Goal: Information Seeking & Learning: Learn about a topic

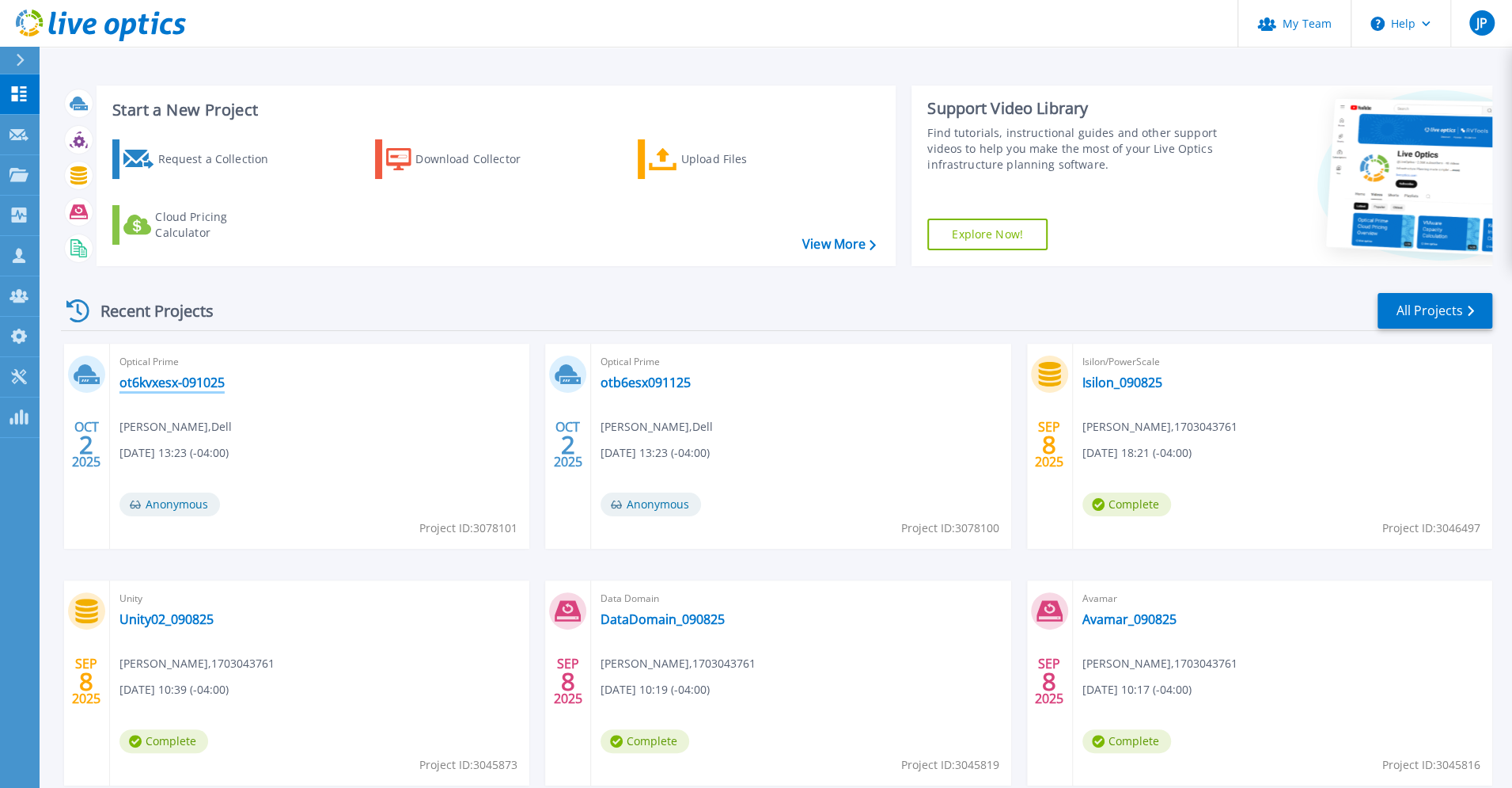
click at [169, 384] on link "ot6kvxesx-091025" at bounding box center [173, 383] width 105 height 16
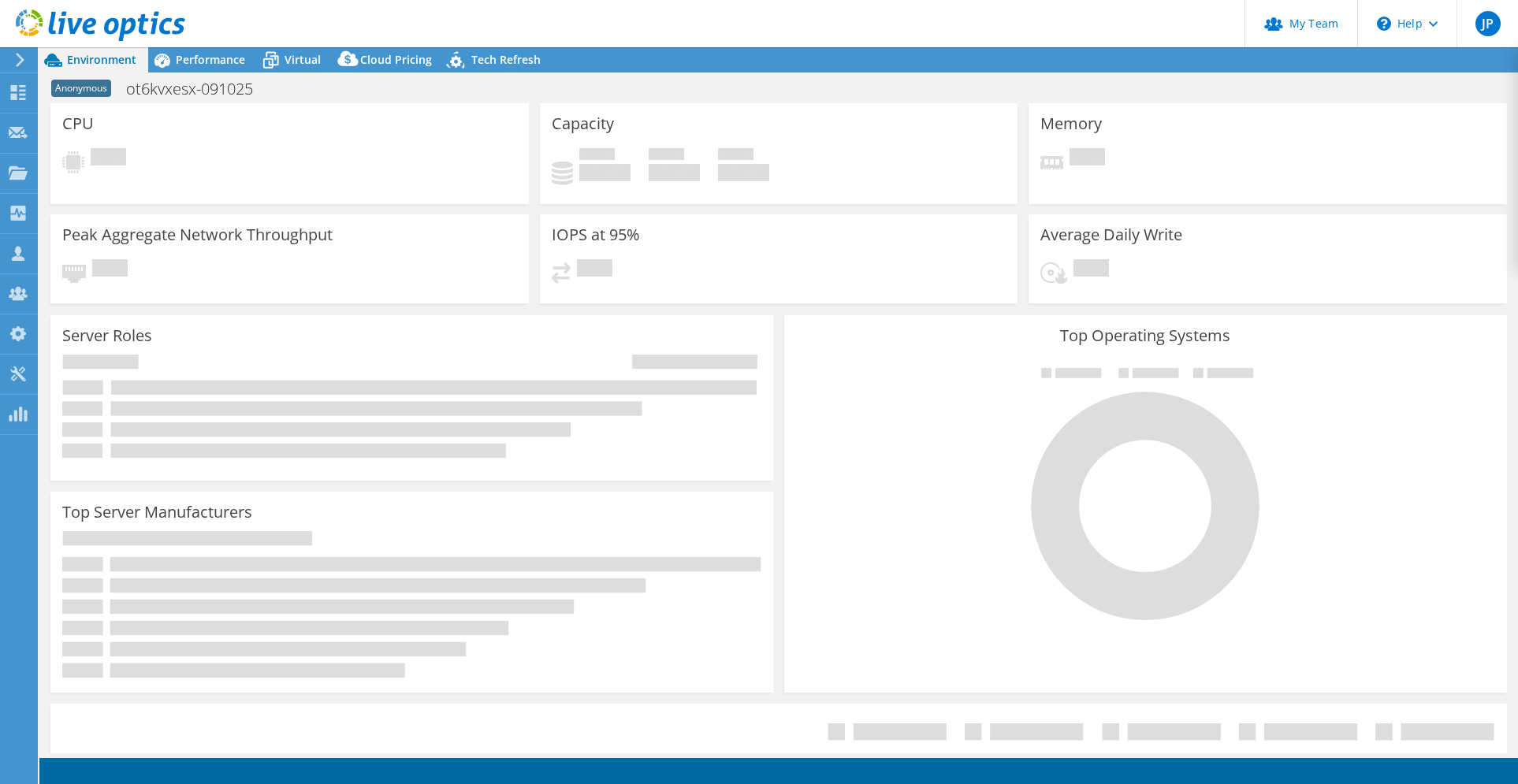
select select "USD"
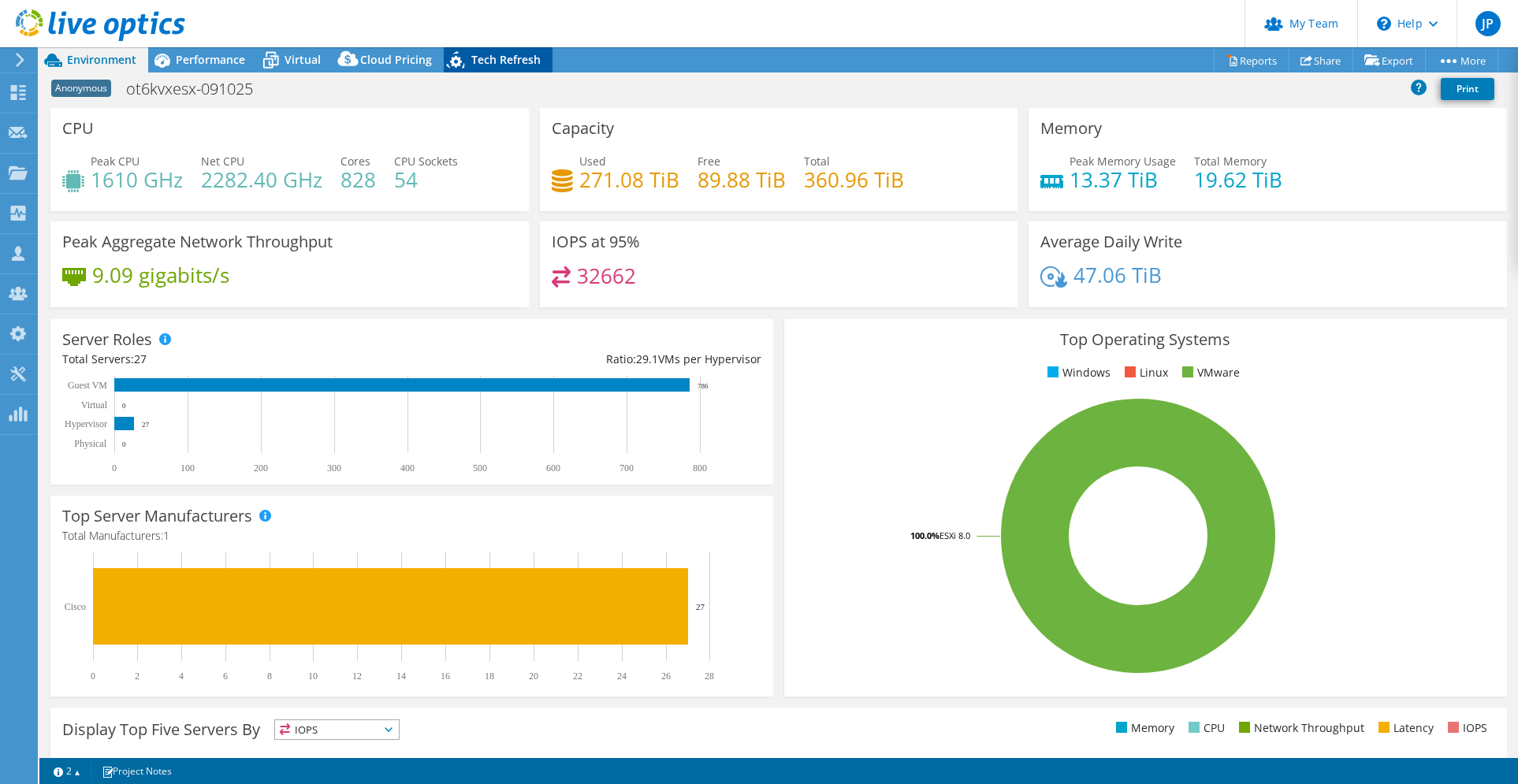
click at [481, 59] on span "Tech Refresh" at bounding box center [506, 59] width 69 height 15
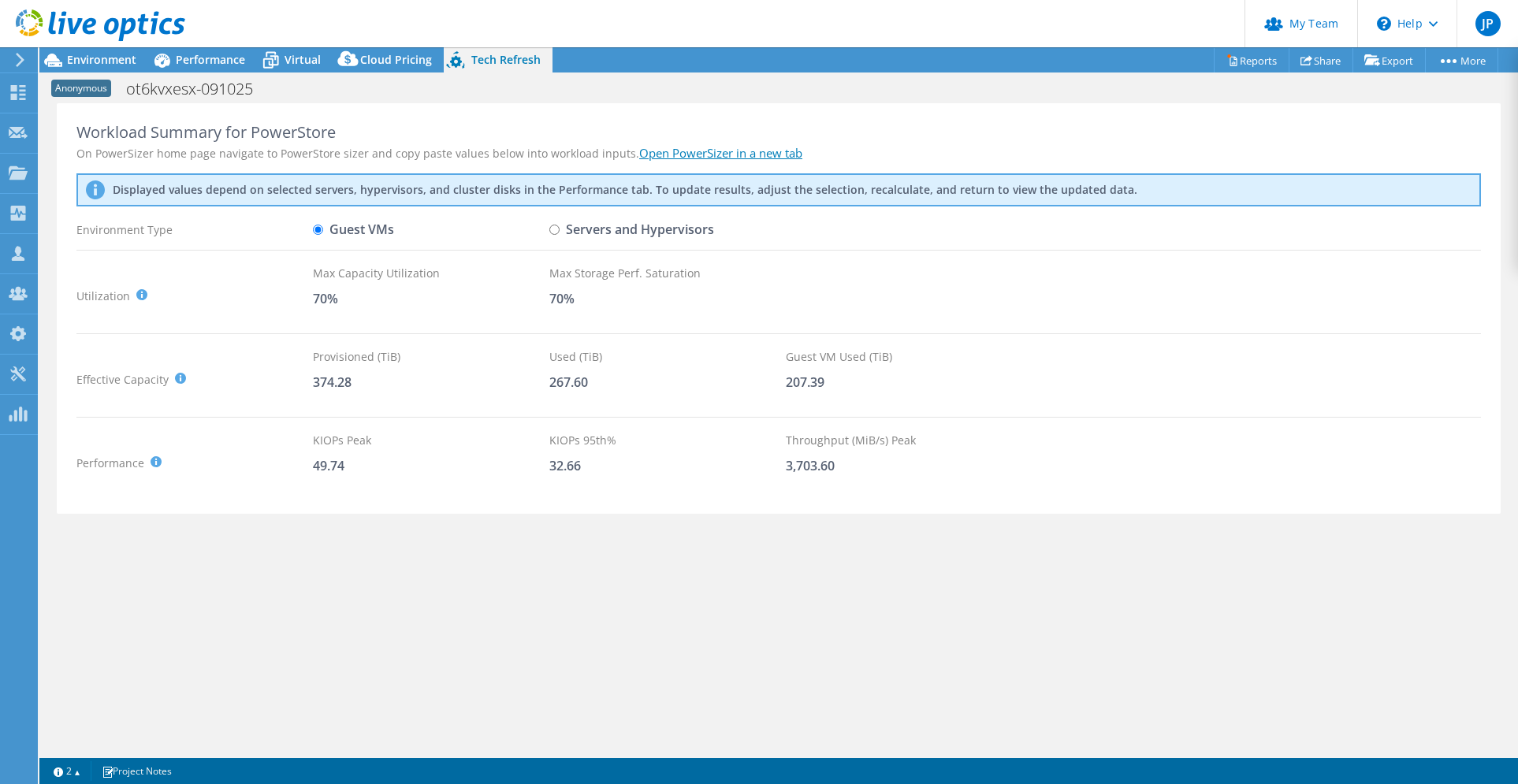
click at [553, 230] on input "Servers and Hypervisors" at bounding box center [555, 229] width 10 height 10
radio input "true"
click at [313, 226] on input "Guest VMs" at bounding box center [317, 229] width 10 height 10
radio input "true"
radio input "false"
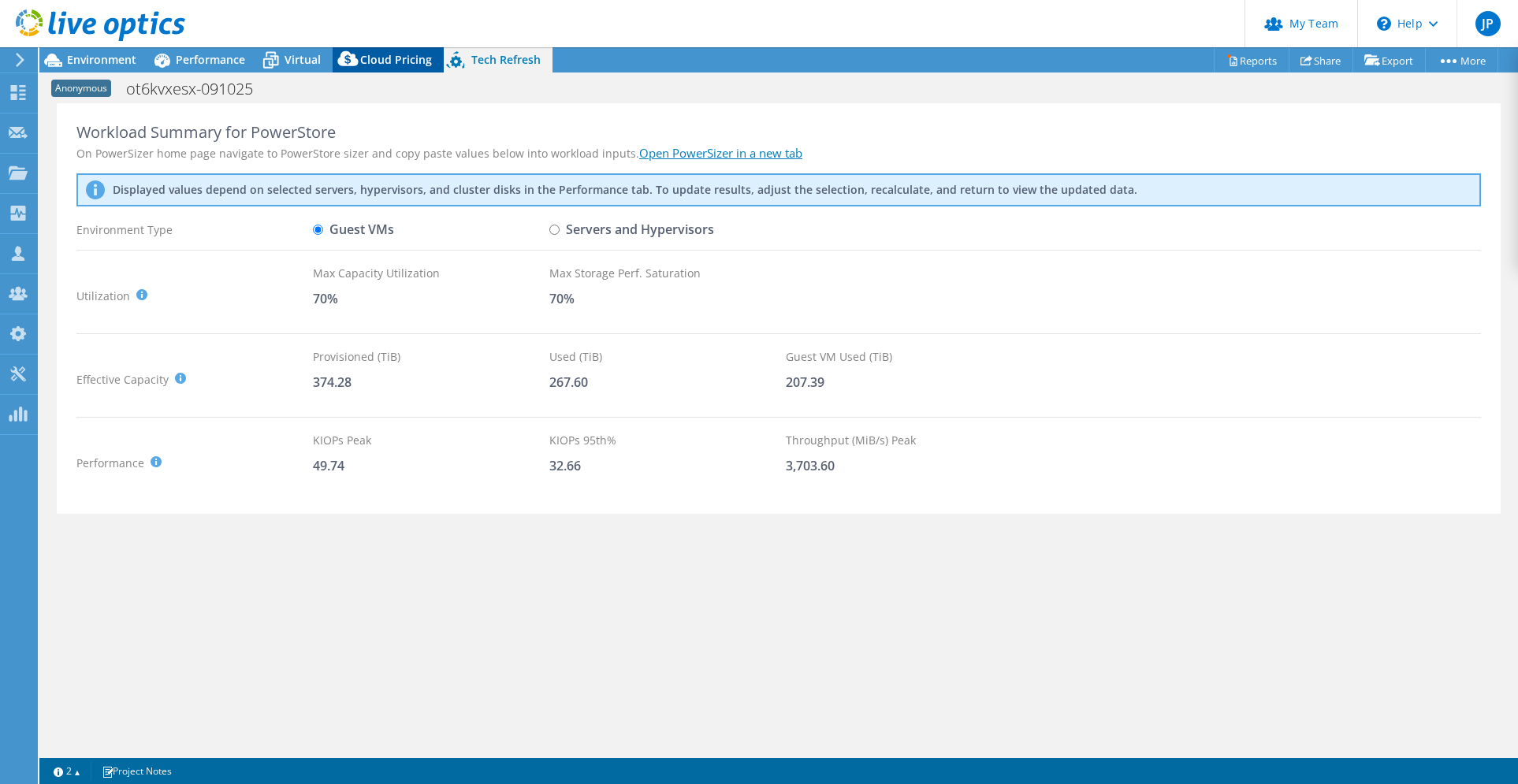
click at [386, 59] on span "Cloud Pricing" at bounding box center [396, 59] width 72 height 15
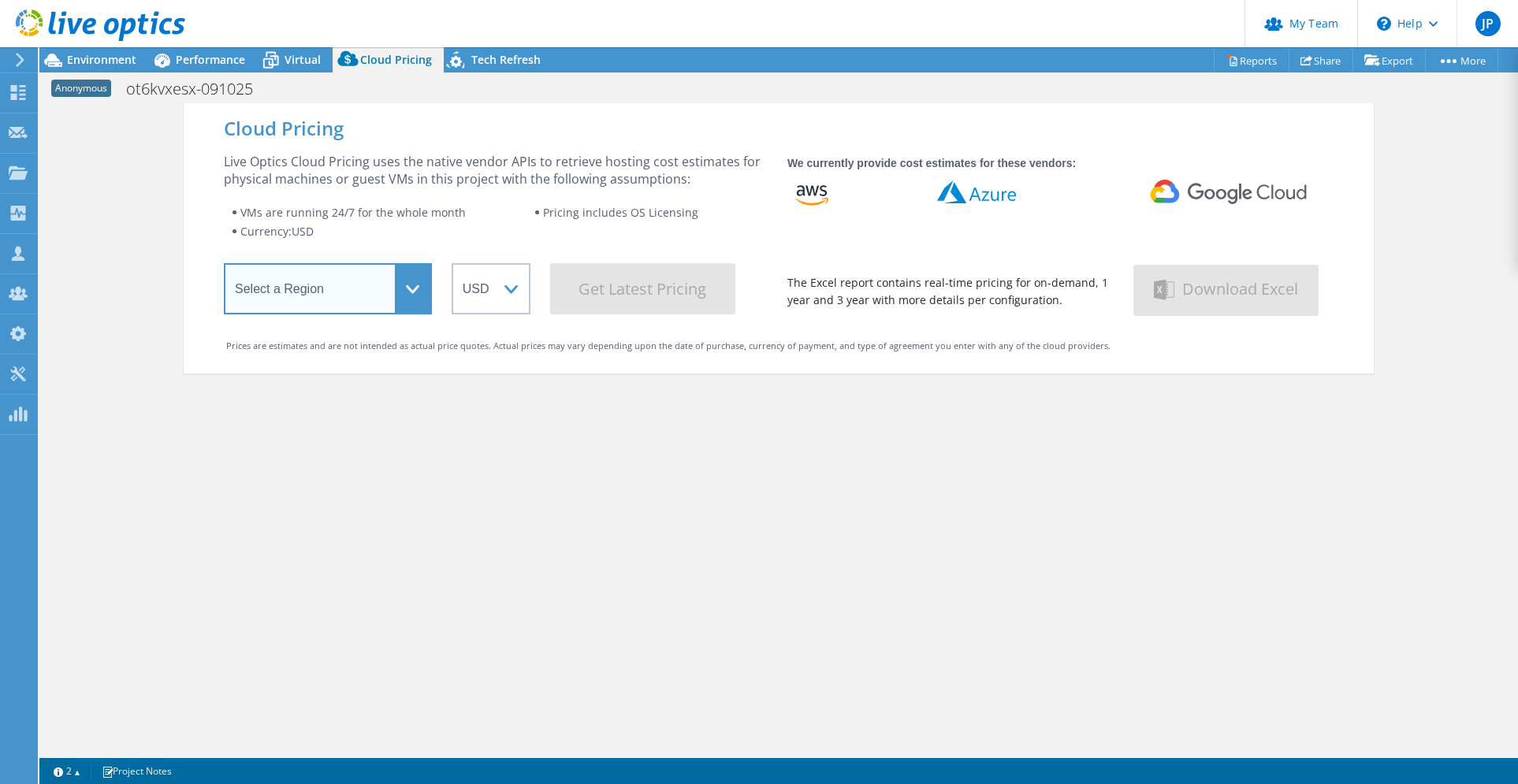
click at [411, 281] on select "Select a Region [GEOGRAPHIC_DATA] ([GEOGRAPHIC_DATA]) [GEOGRAPHIC_DATA] ([GEOGR…" at bounding box center [328, 289] width 208 height 51
select select "USEast"
click at [224, 266] on select "Select a Region [GEOGRAPHIC_DATA] ([GEOGRAPHIC_DATA]) [GEOGRAPHIC_DATA] ([GEOGR…" at bounding box center [328, 289] width 208 height 51
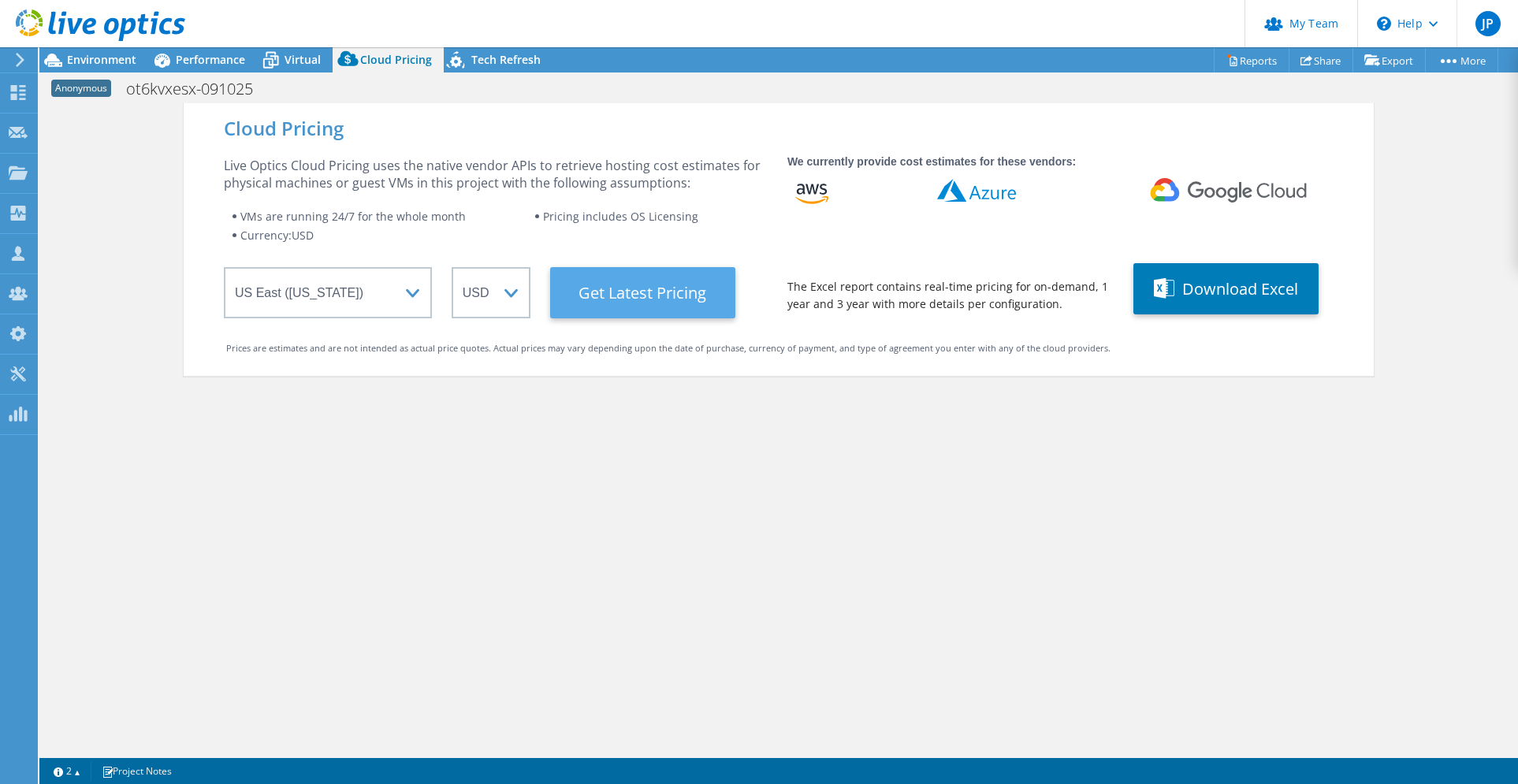
click at [632, 301] on Latest "Get Latest Pricing" at bounding box center [643, 293] width 185 height 51
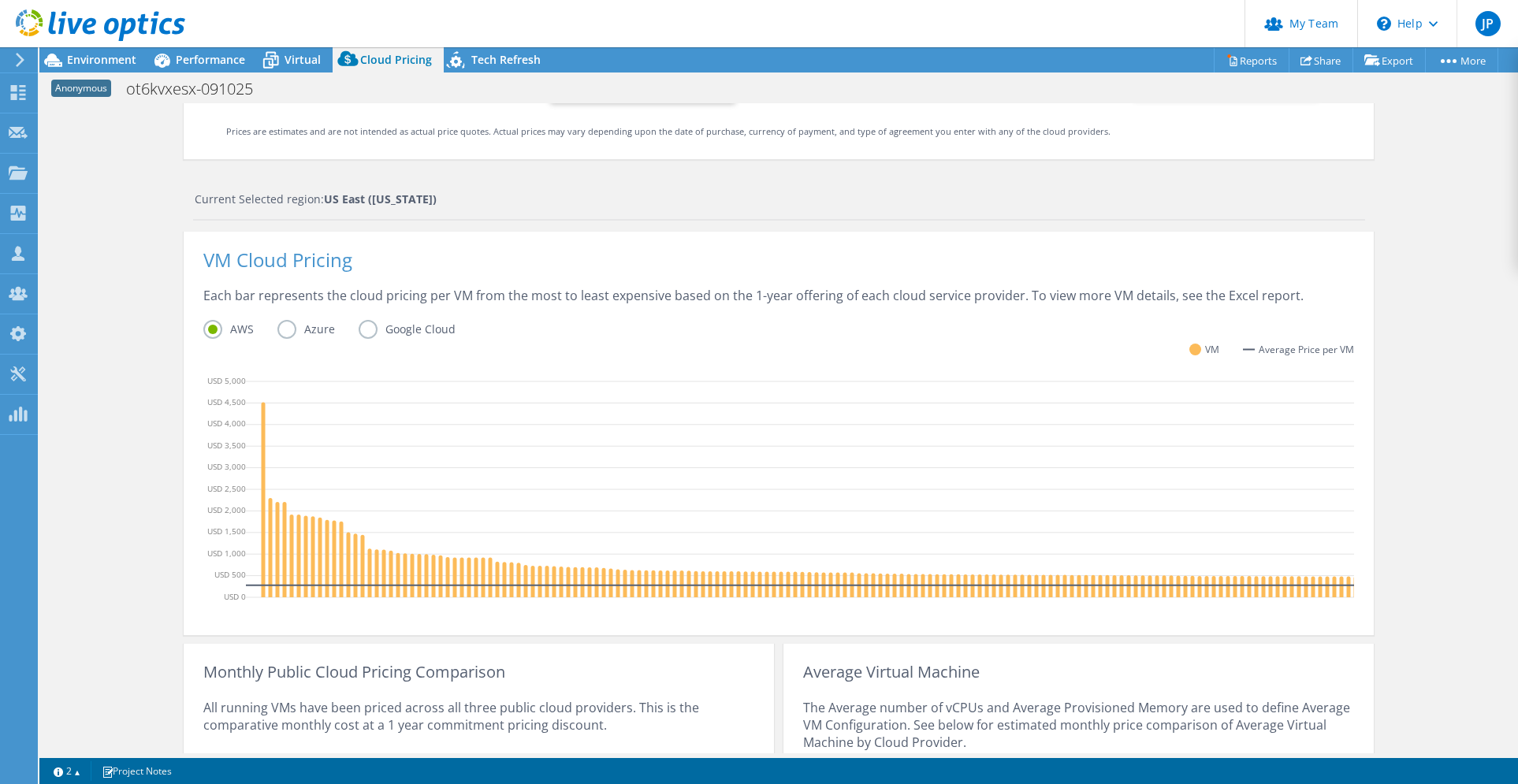
drag, startPoint x: 1506, startPoint y: 419, endPoint x: 1500, endPoint y: 494, distance: 75.2
click at [1500, 495] on div "Cloud Pricing Live Optics Cloud Pricing uses the native vendor APIs to retrieve…" at bounding box center [779, 412] width 1479 height 1052
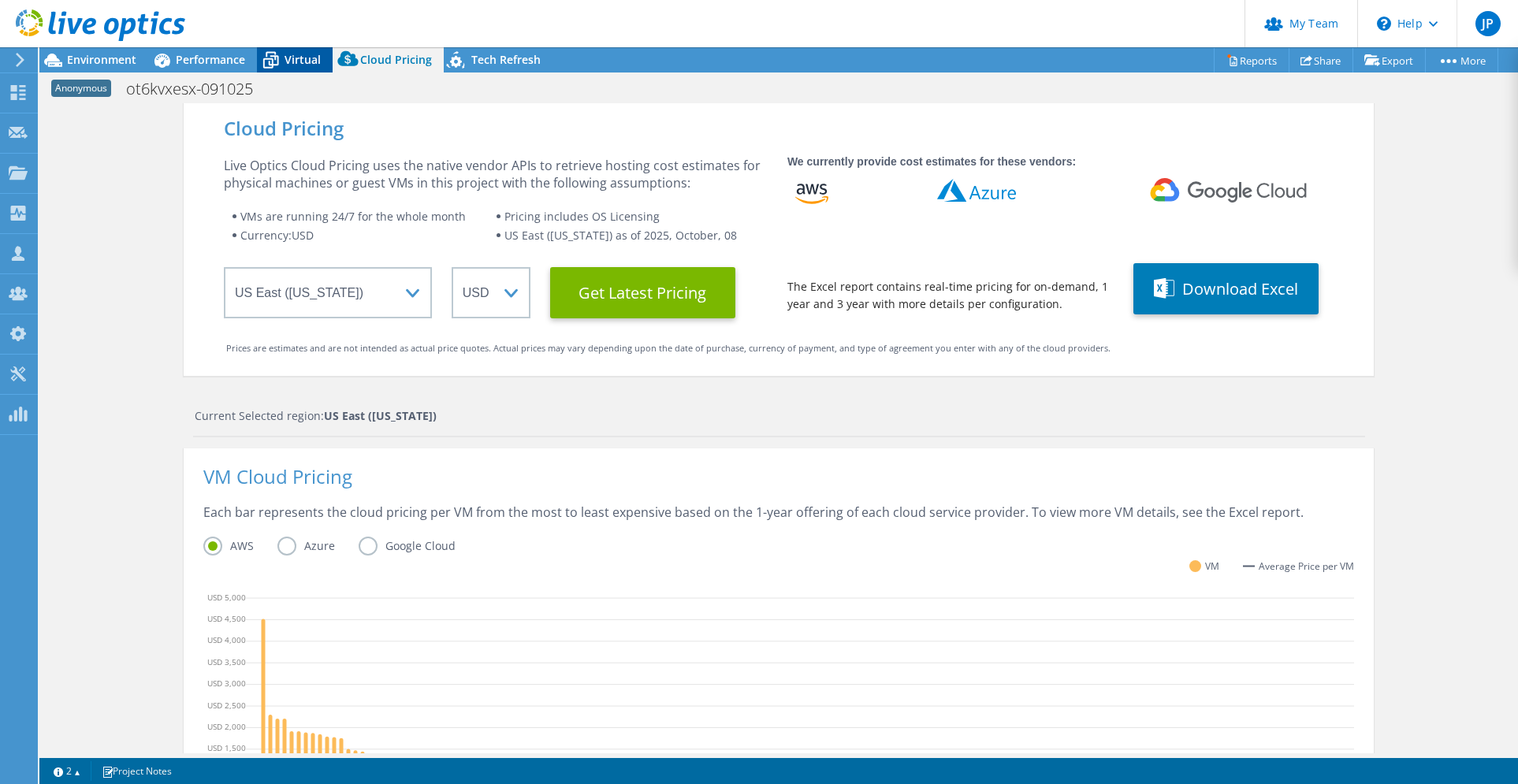
click at [298, 63] on span "Virtual" at bounding box center [303, 59] width 37 height 15
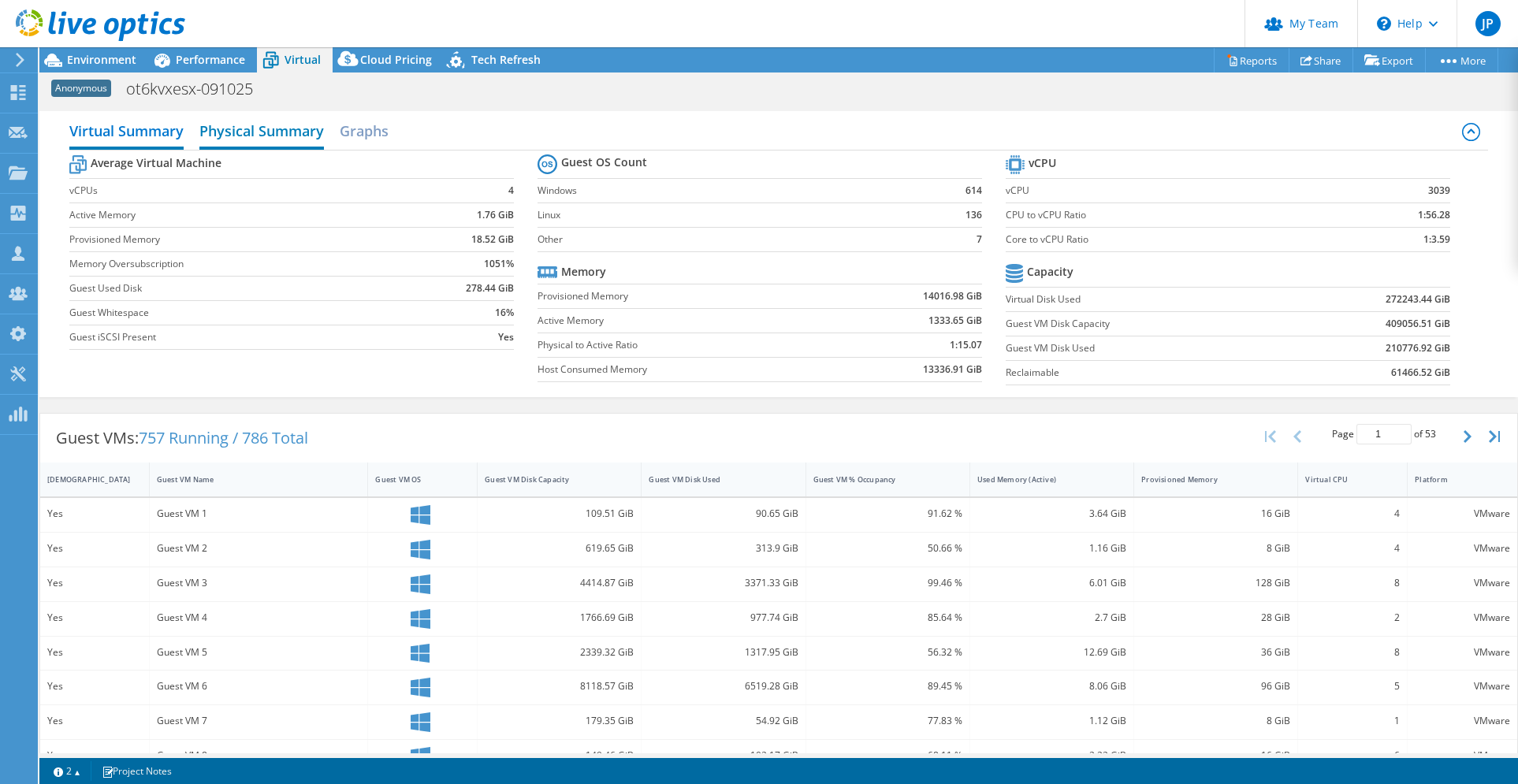
click at [243, 133] on h2 "Physical Summary" at bounding box center [262, 133] width 125 height 35
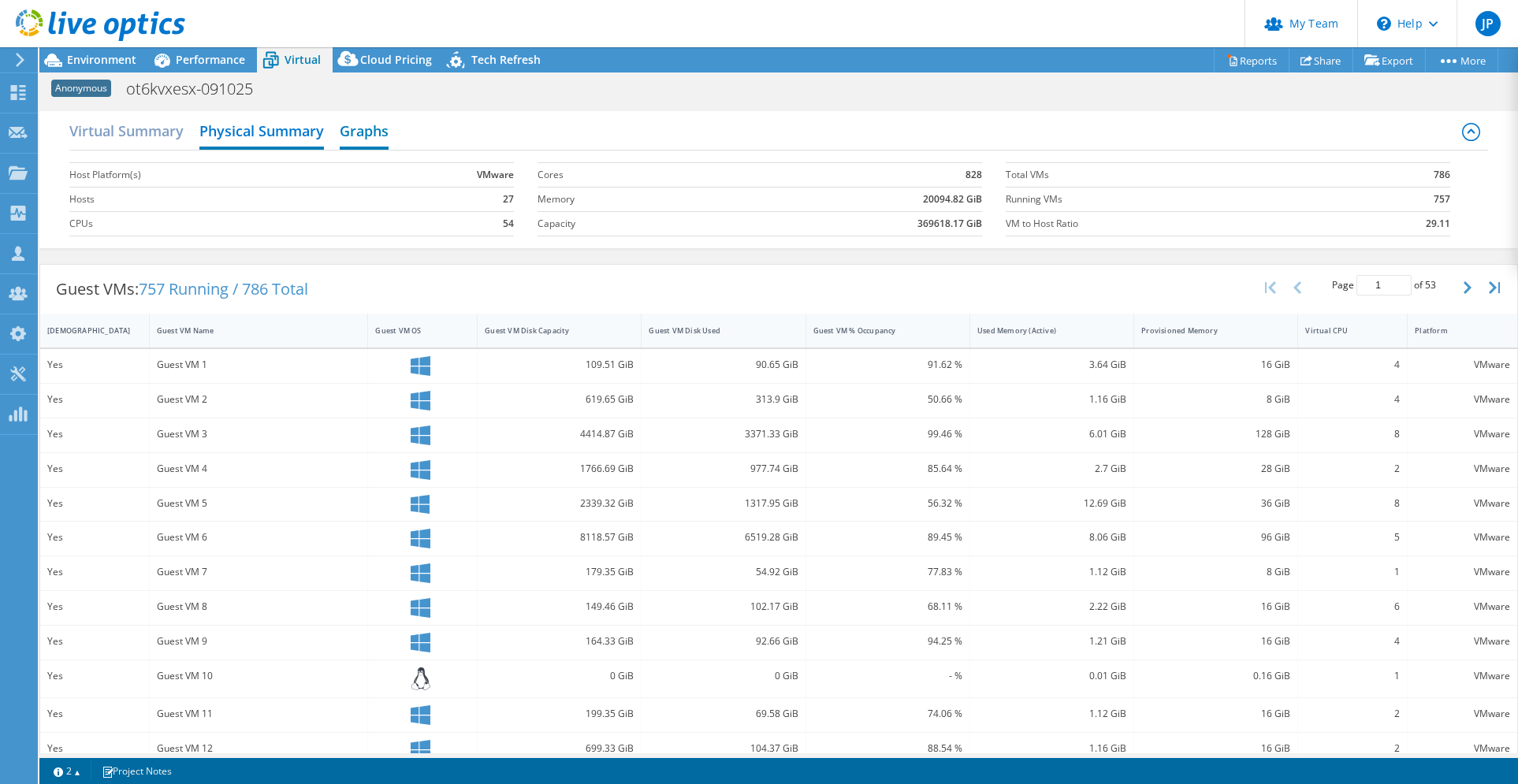
click at [358, 131] on h2 "Graphs" at bounding box center [364, 133] width 49 height 35
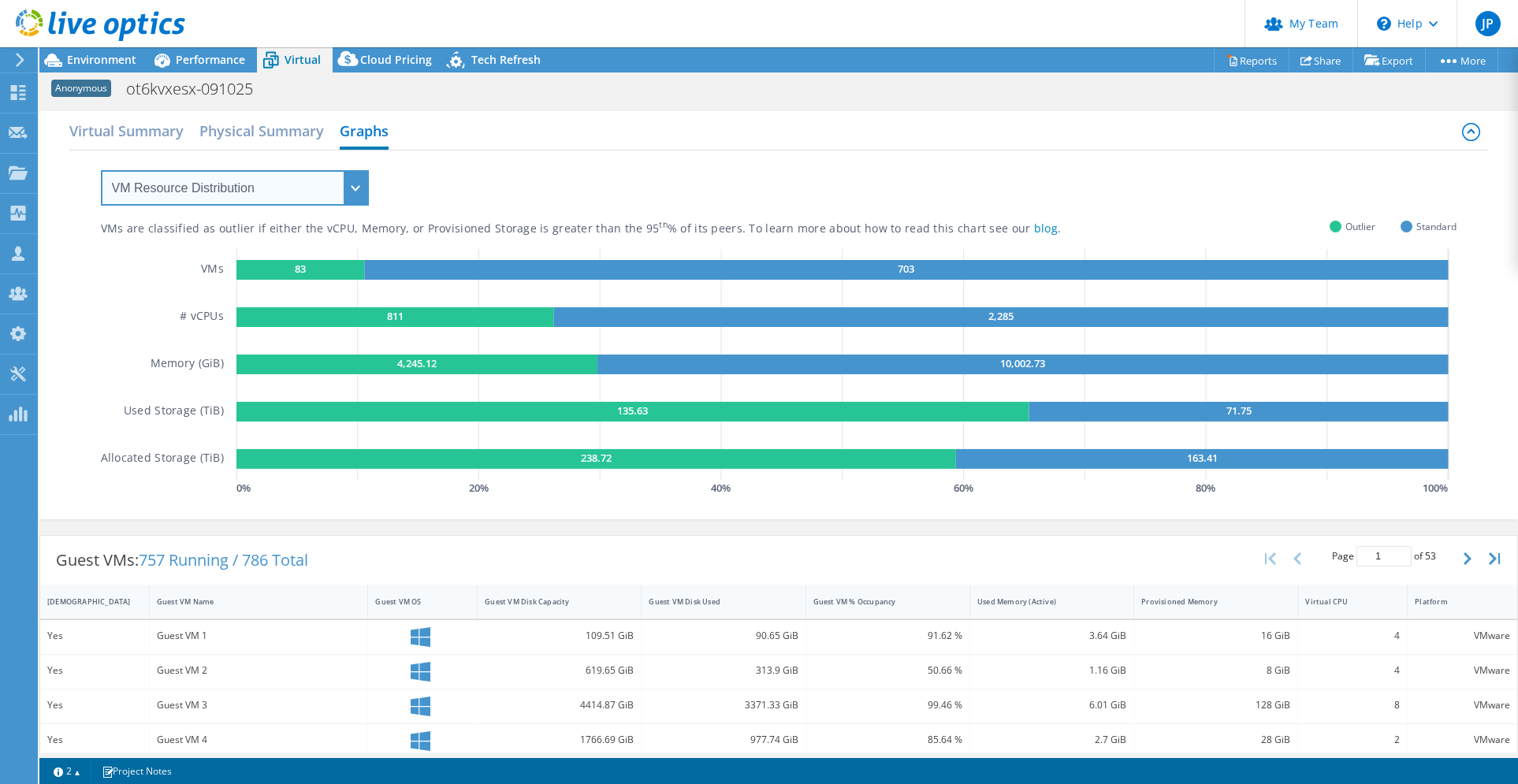
click at [355, 190] on select "VM Resource Distribution Provisioning Contrast Over Provisioning" at bounding box center [235, 188] width 268 height 36
click at [351, 188] on select "VM Resource Distribution Provisioning Contrast Over Provisioning" at bounding box center [235, 188] width 268 height 36
click at [352, 187] on select "VM Resource Distribution Provisioning Contrast Over Provisioning" at bounding box center [235, 188] width 268 height 36
select select "Over Provisioning"
click at [101, 170] on select "VM Resource Distribution Provisioning Contrast Over Provisioning" at bounding box center [235, 188] width 268 height 36
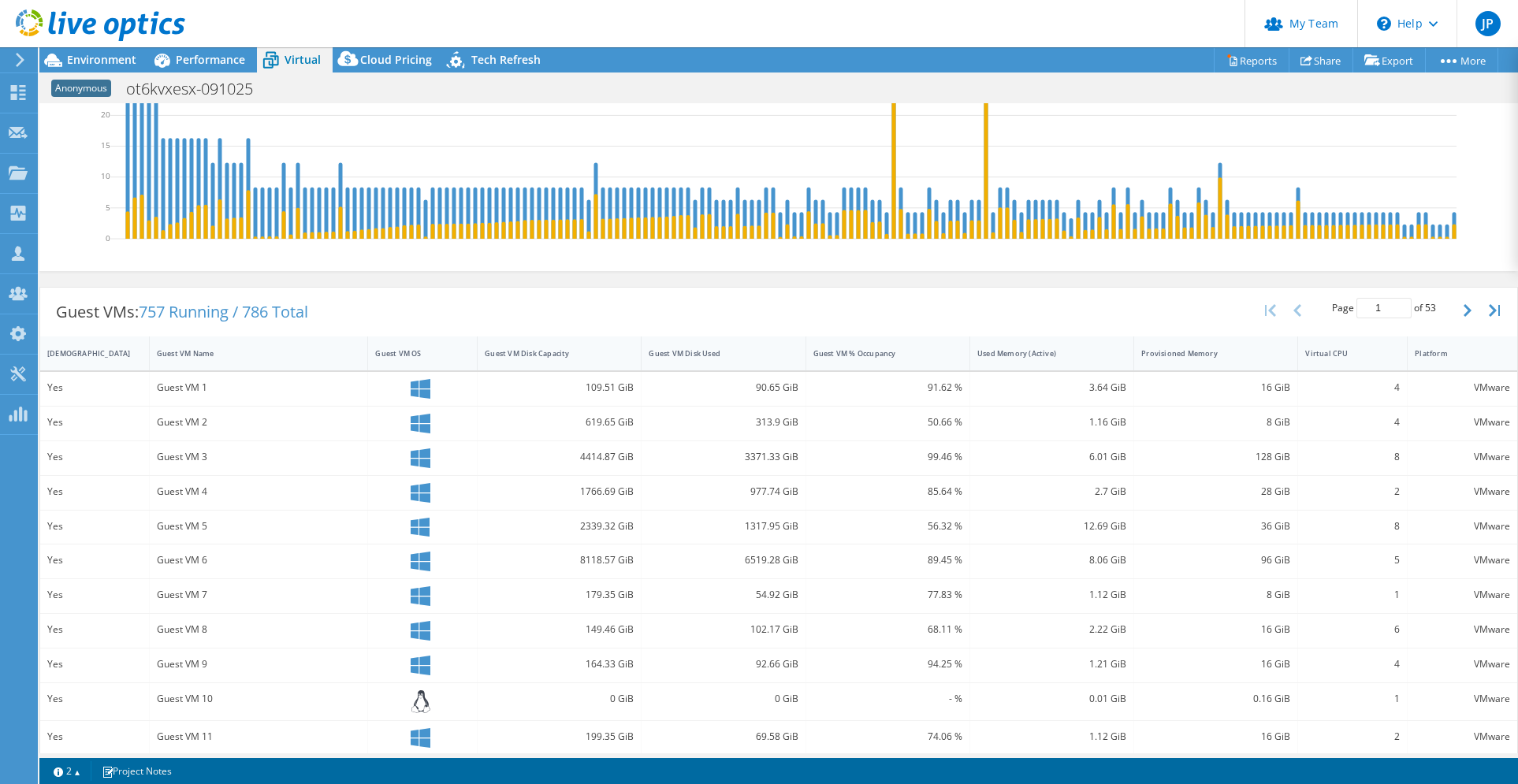
scroll to position [214, 0]
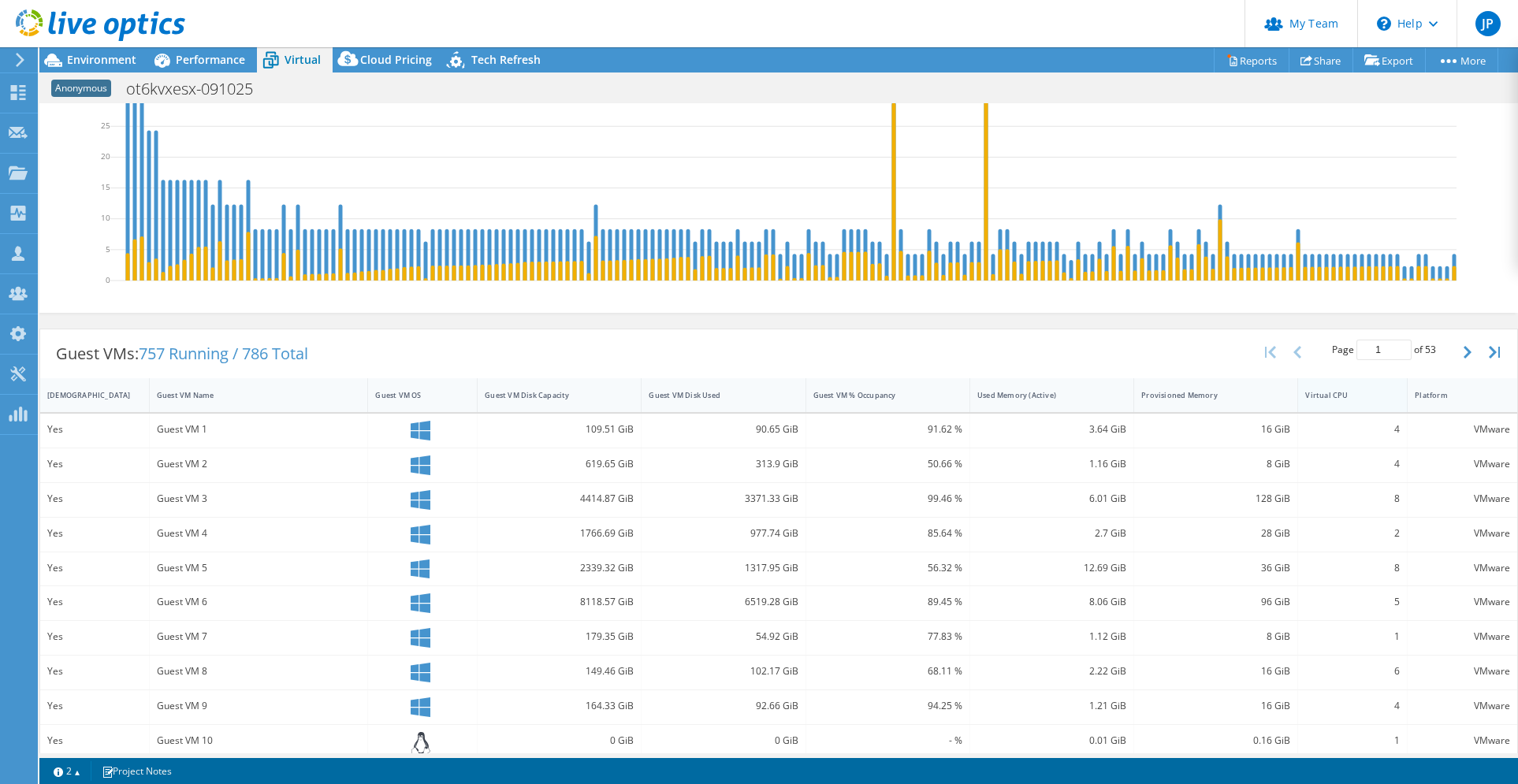
click at [1322, 407] on div "Virtual CPU" at bounding box center [1343, 395] width 90 height 25
click at [1325, 400] on div "Virtual CPU" at bounding box center [1343, 394] width 76 height 10
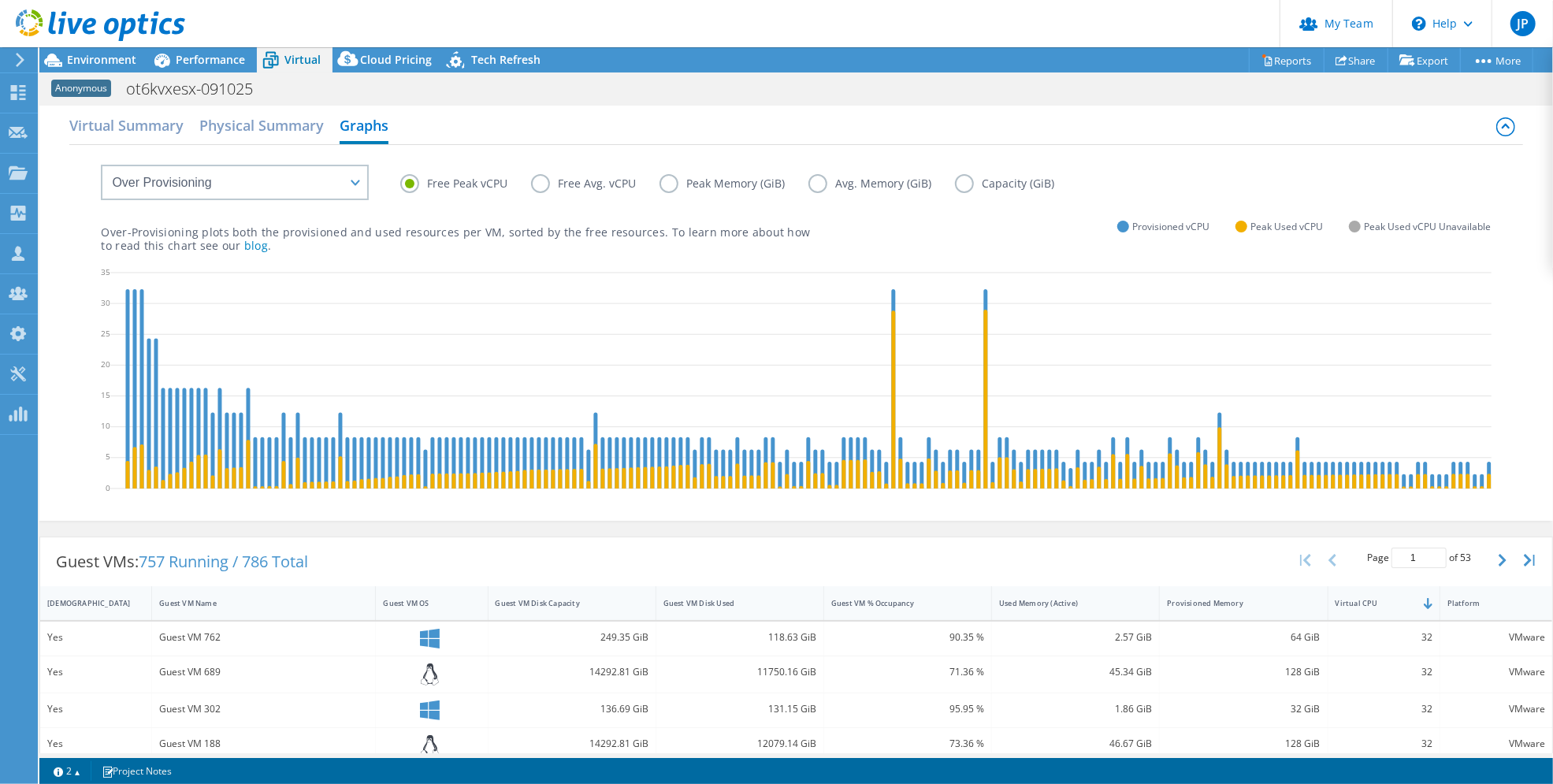
scroll to position [0, 0]
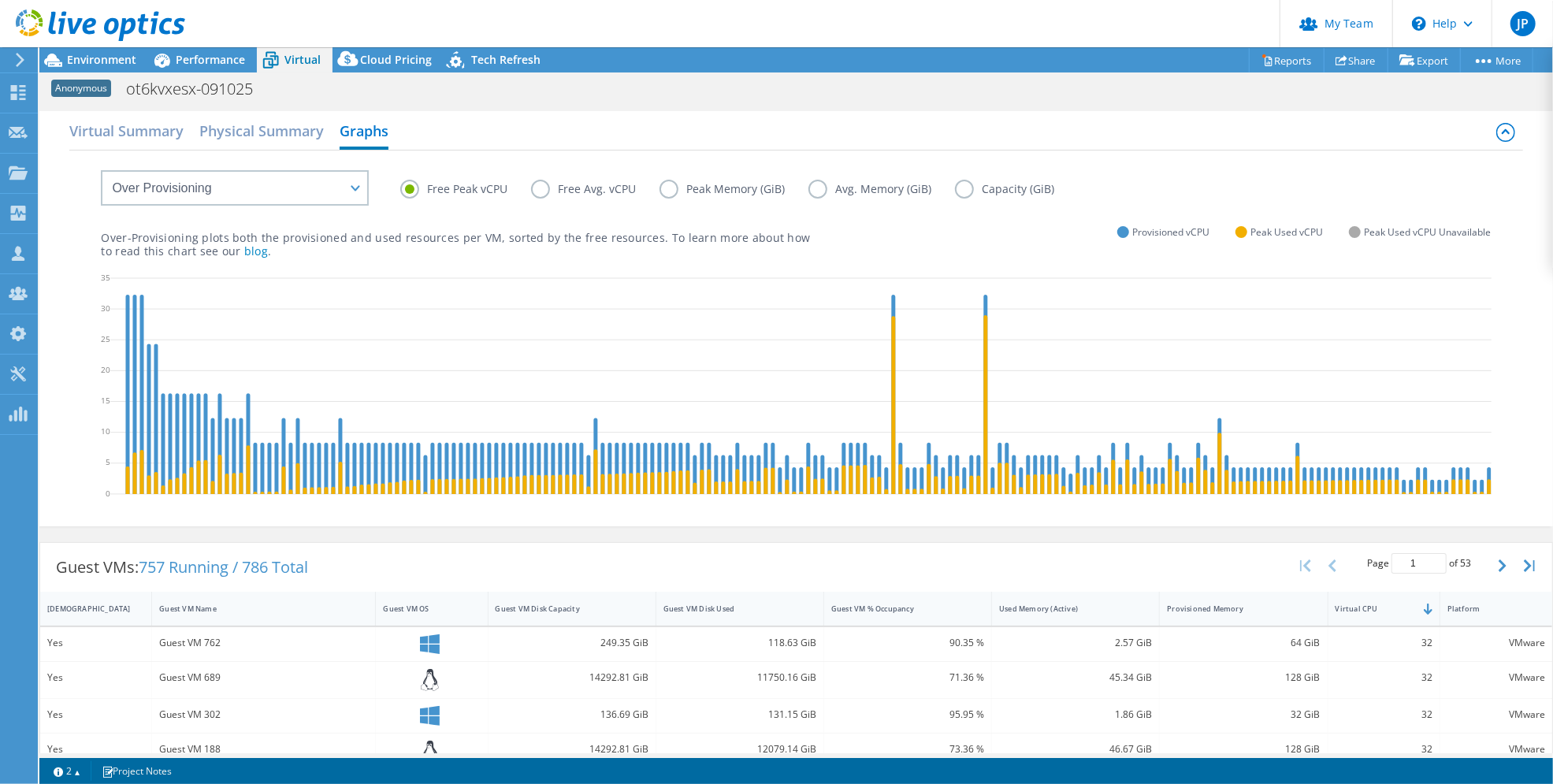
click at [542, 192] on label "Free Avg. vCPU" at bounding box center [596, 189] width 129 height 19
click at [0, 0] on input "Free Avg. vCPU" at bounding box center [0, 0] width 0 height 0
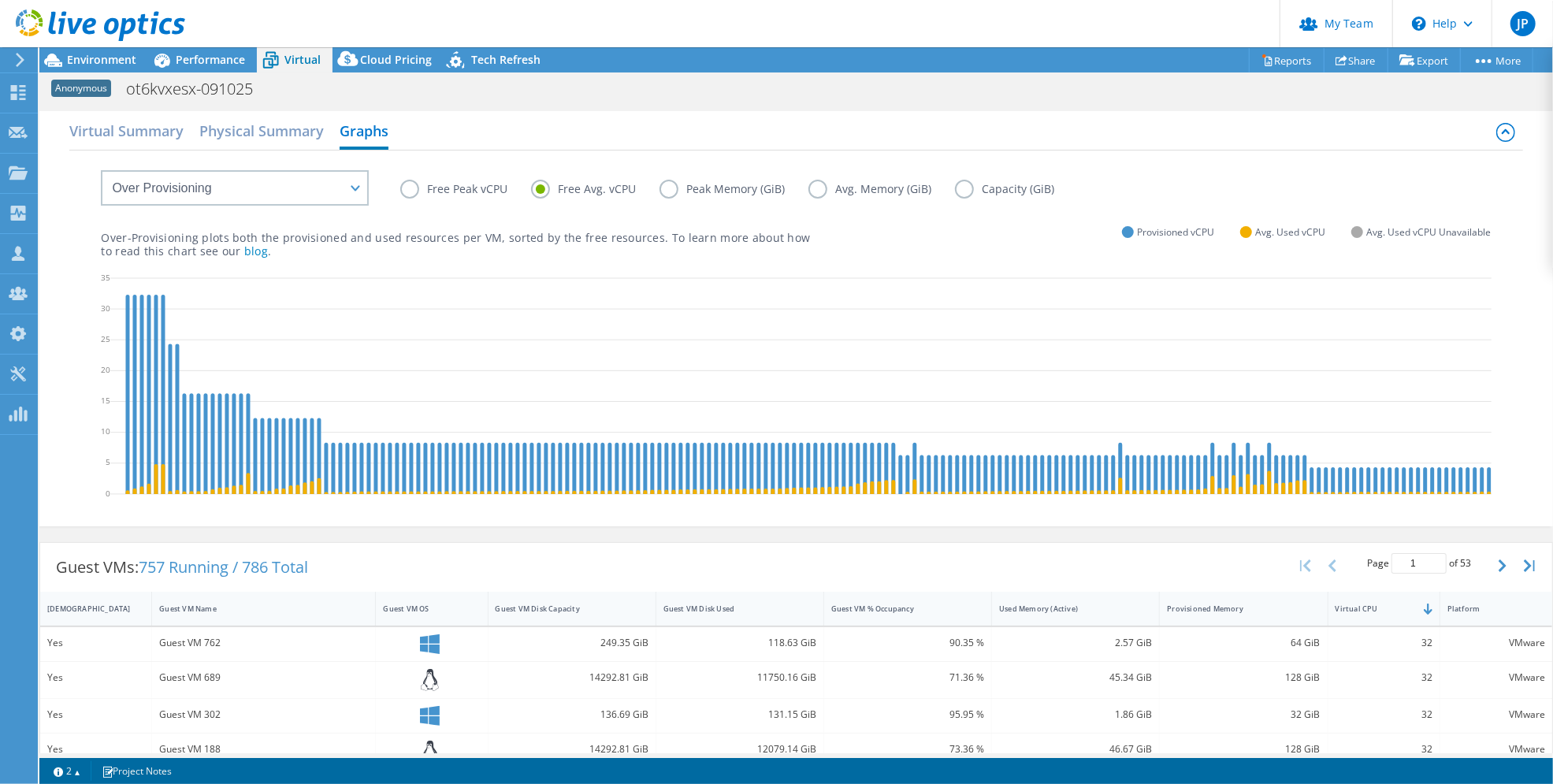
click at [406, 188] on label "Free Peak vCPU" at bounding box center [465, 189] width 130 height 19
click at [0, 0] on input "Free Peak vCPU" at bounding box center [0, 0] width 0 height 0
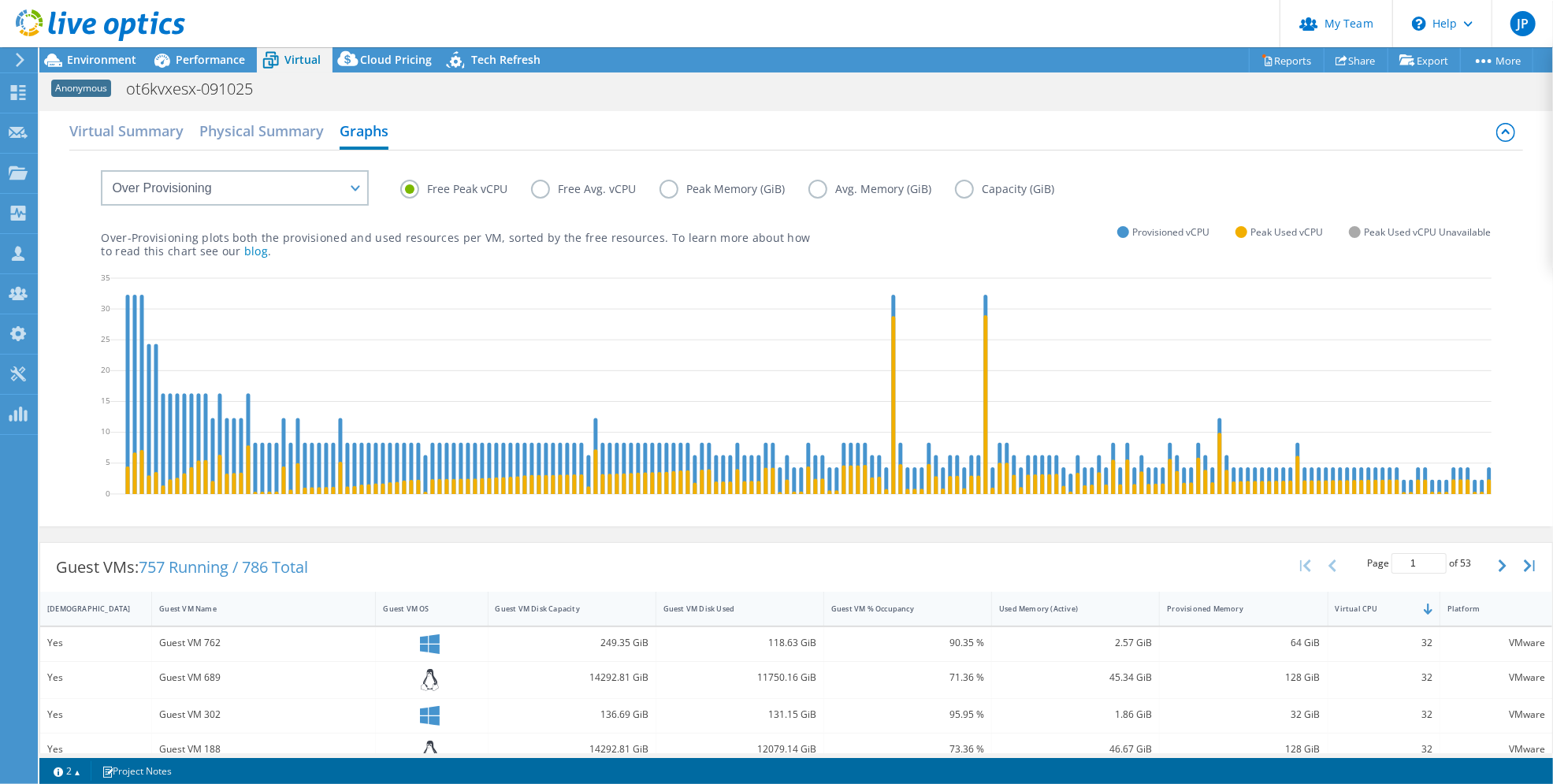
click at [545, 192] on label "Free Avg. vCPU" at bounding box center [596, 189] width 129 height 19
click at [0, 0] on input "Free Avg. vCPU" at bounding box center [0, 0] width 0 height 0
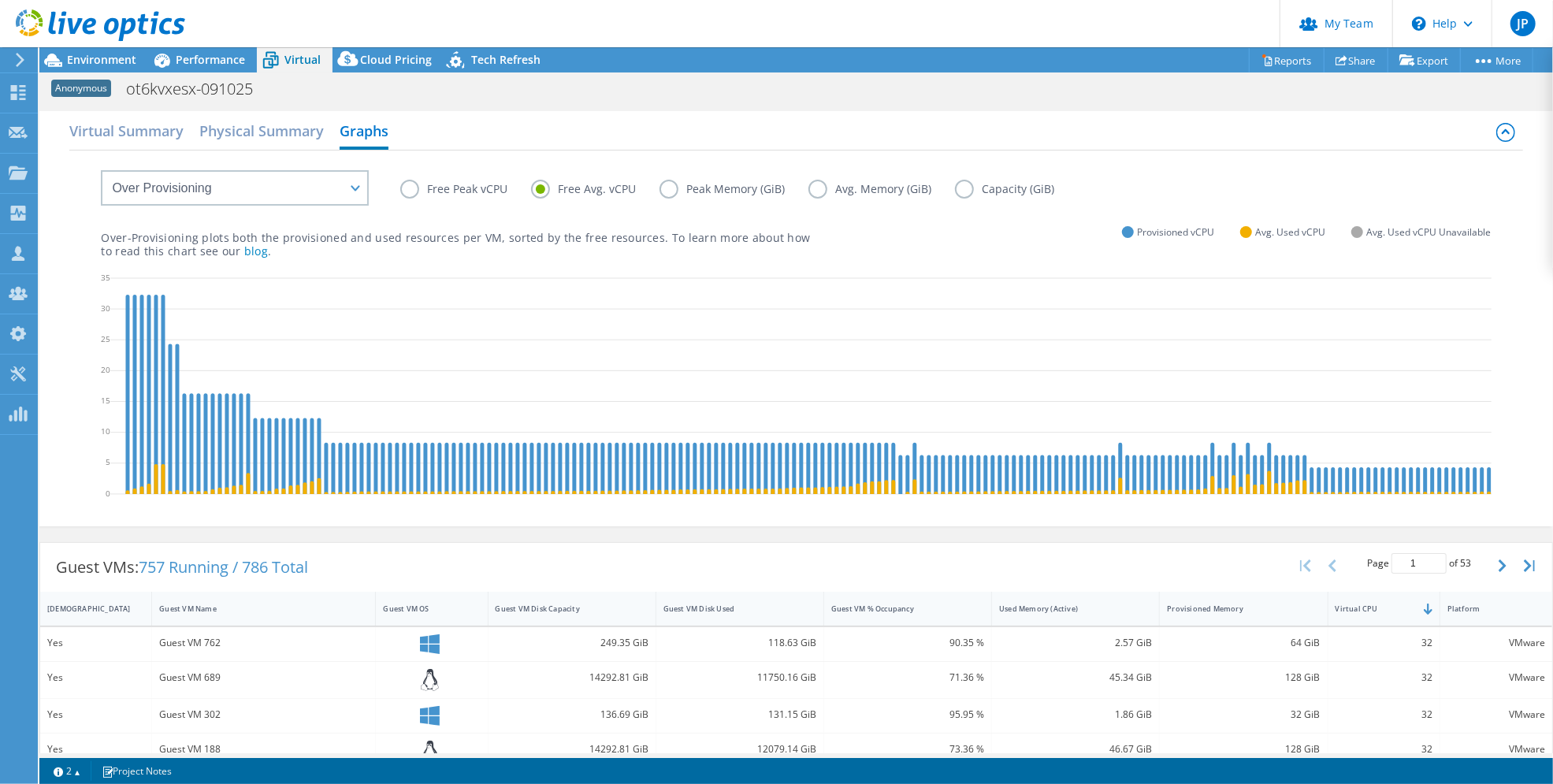
click at [410, 190] on label "Free Peak vCPU" at bounding box center [465, 189] width 130 height 19
click at [0, 0] on input "Free Peak vCPU" at bounding box center [0, 0] width 0 height 0
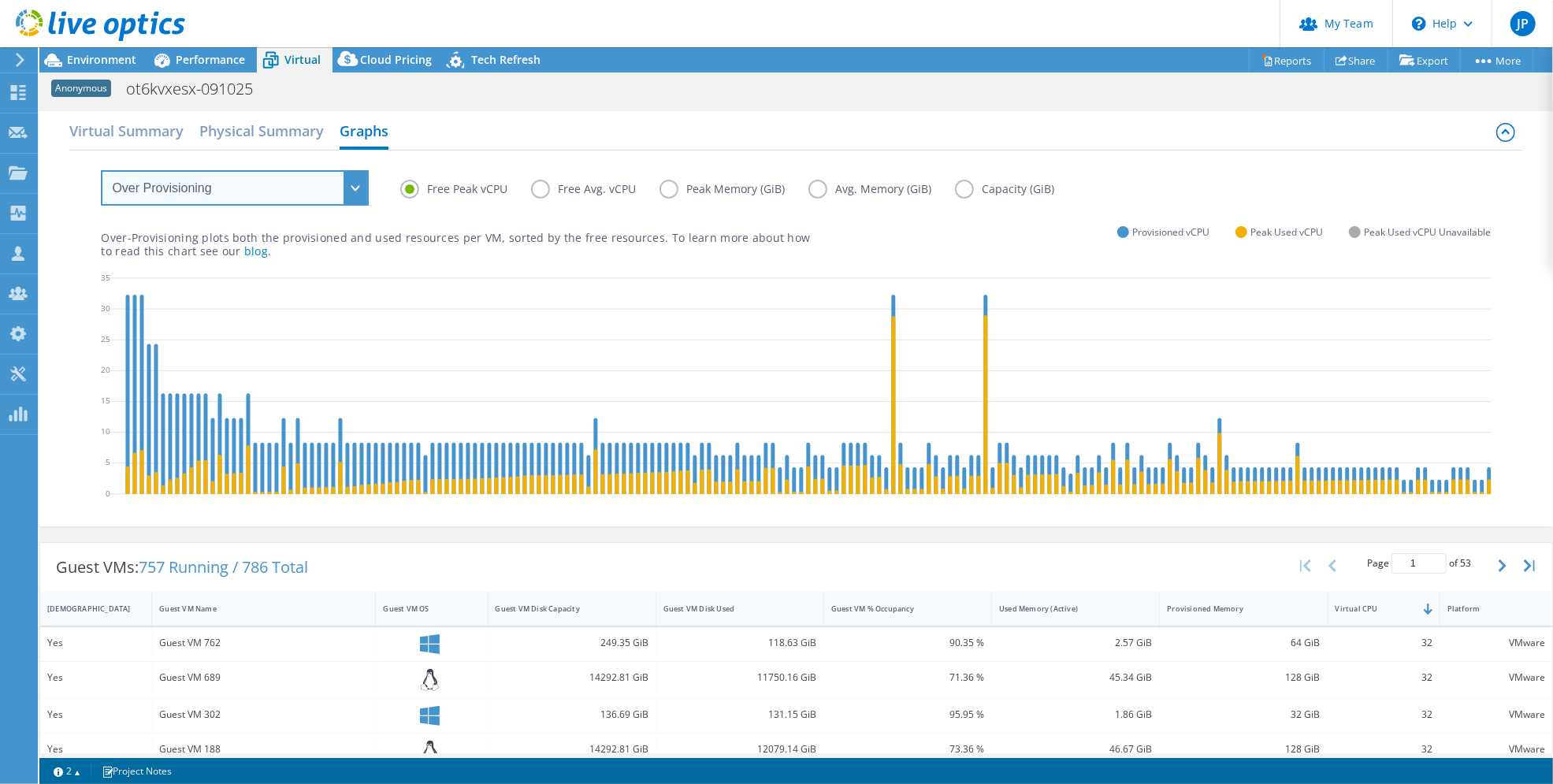
click at [353, 189] on select "VM Resource Distribution Provisioning Contrast Over Provisioning" at bounding box center [235, 188] width 268 height 36
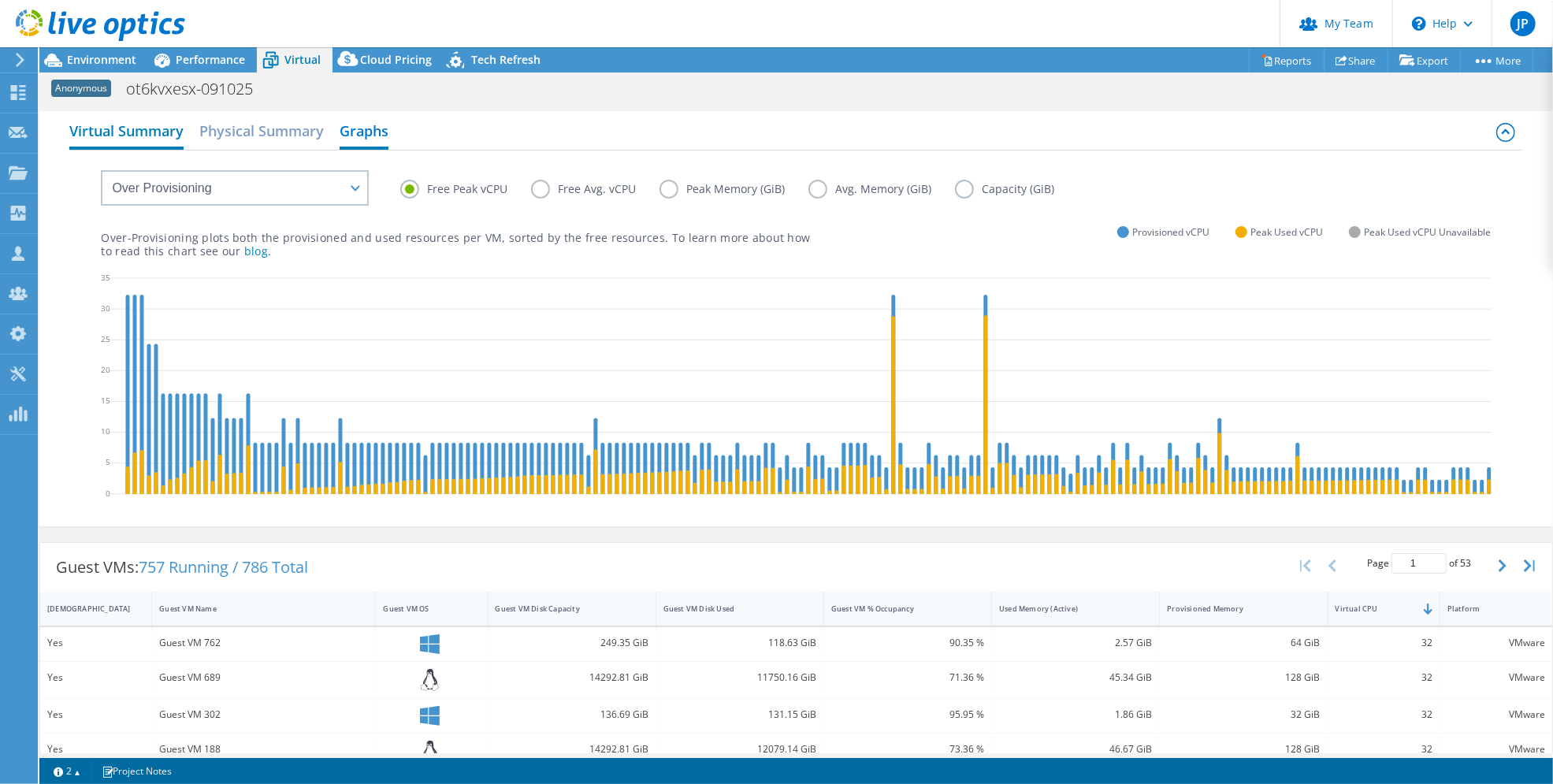
click at [104, 130] on h2 "Virtual Summary" at bounding box center [126, 133] width 115 height 35
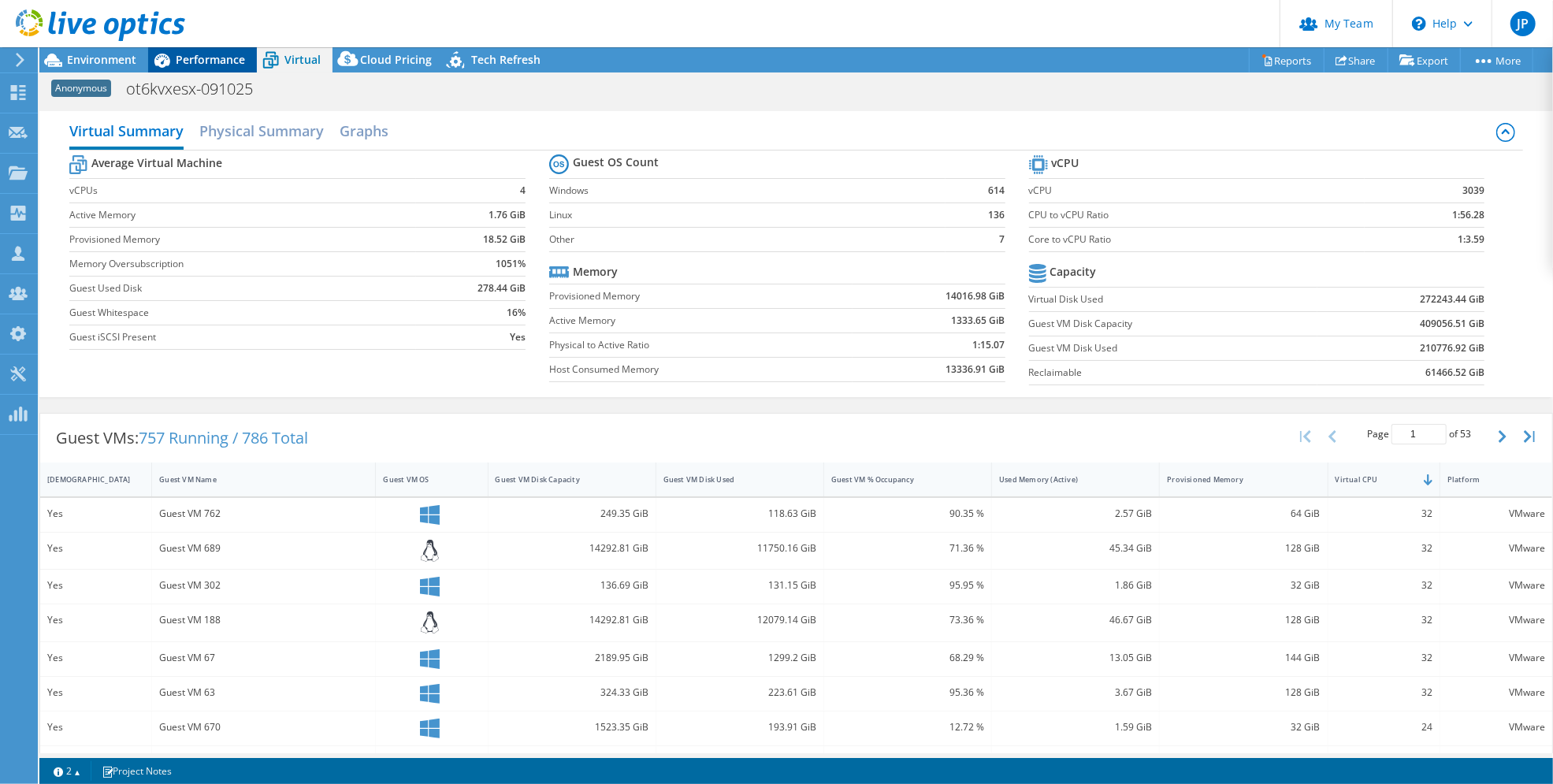
click at [200, 71] on div "Performance" at bounding box center [202, 60] width 109 height 25
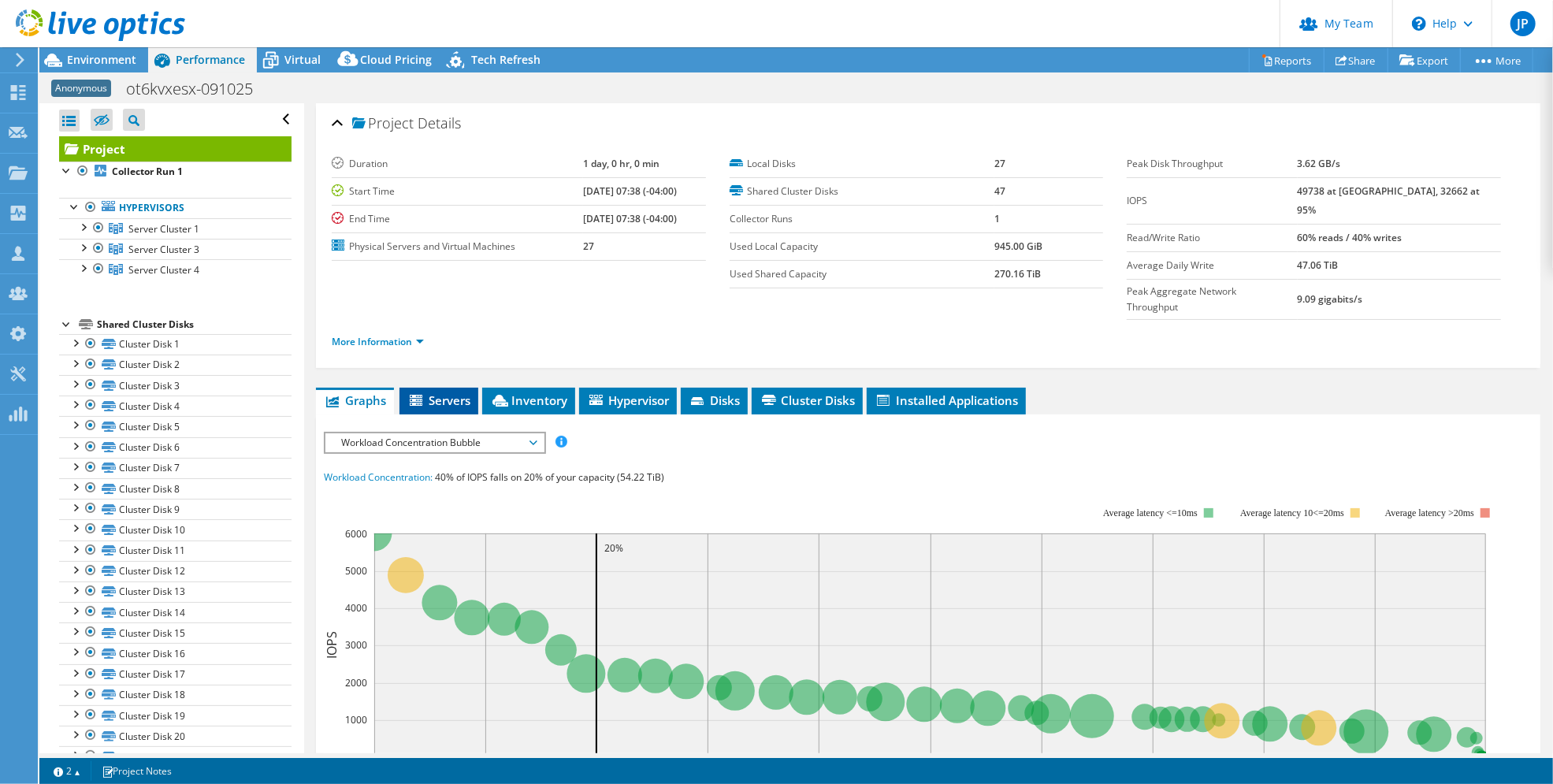
click at [428, 392] on span "Servers" at bounding box center [438, 400] width 63 height 16
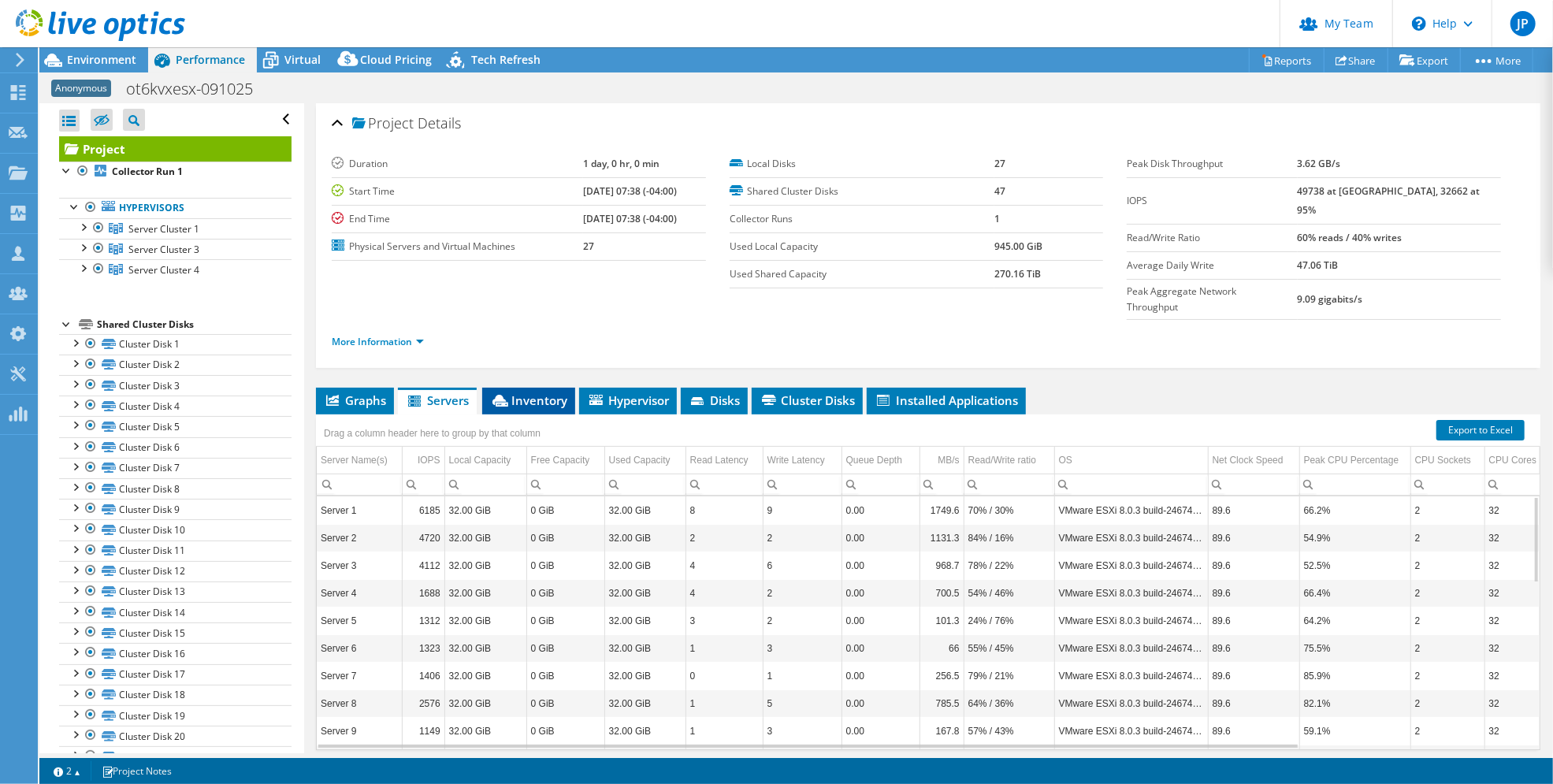
click at [543, 392] on span "Inventory" at bounding box center [528, 400] width 77 height 16
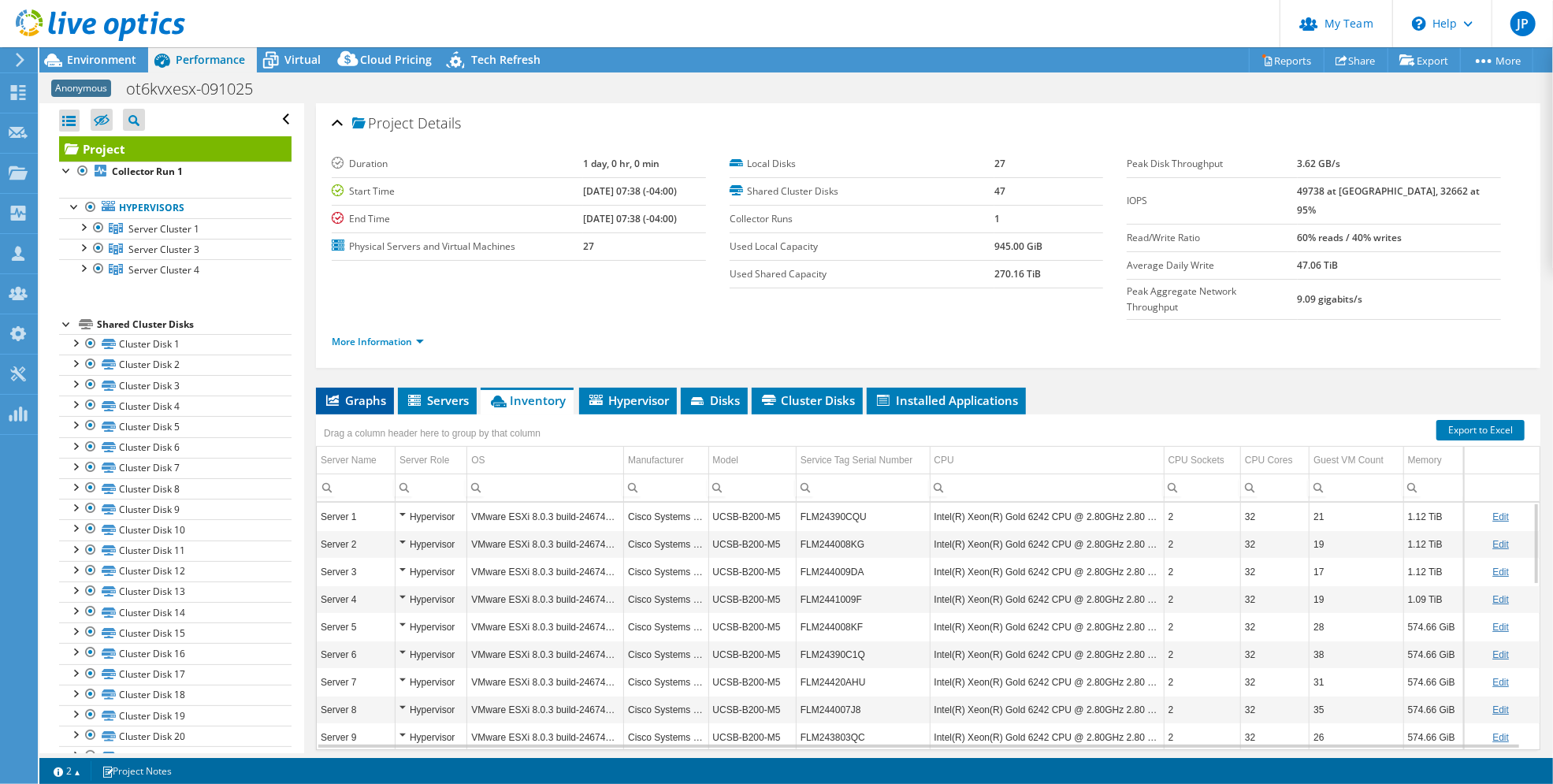
click at [348, 392] on span "Graphs" at bounding box center [355, 400] width 62 height 16
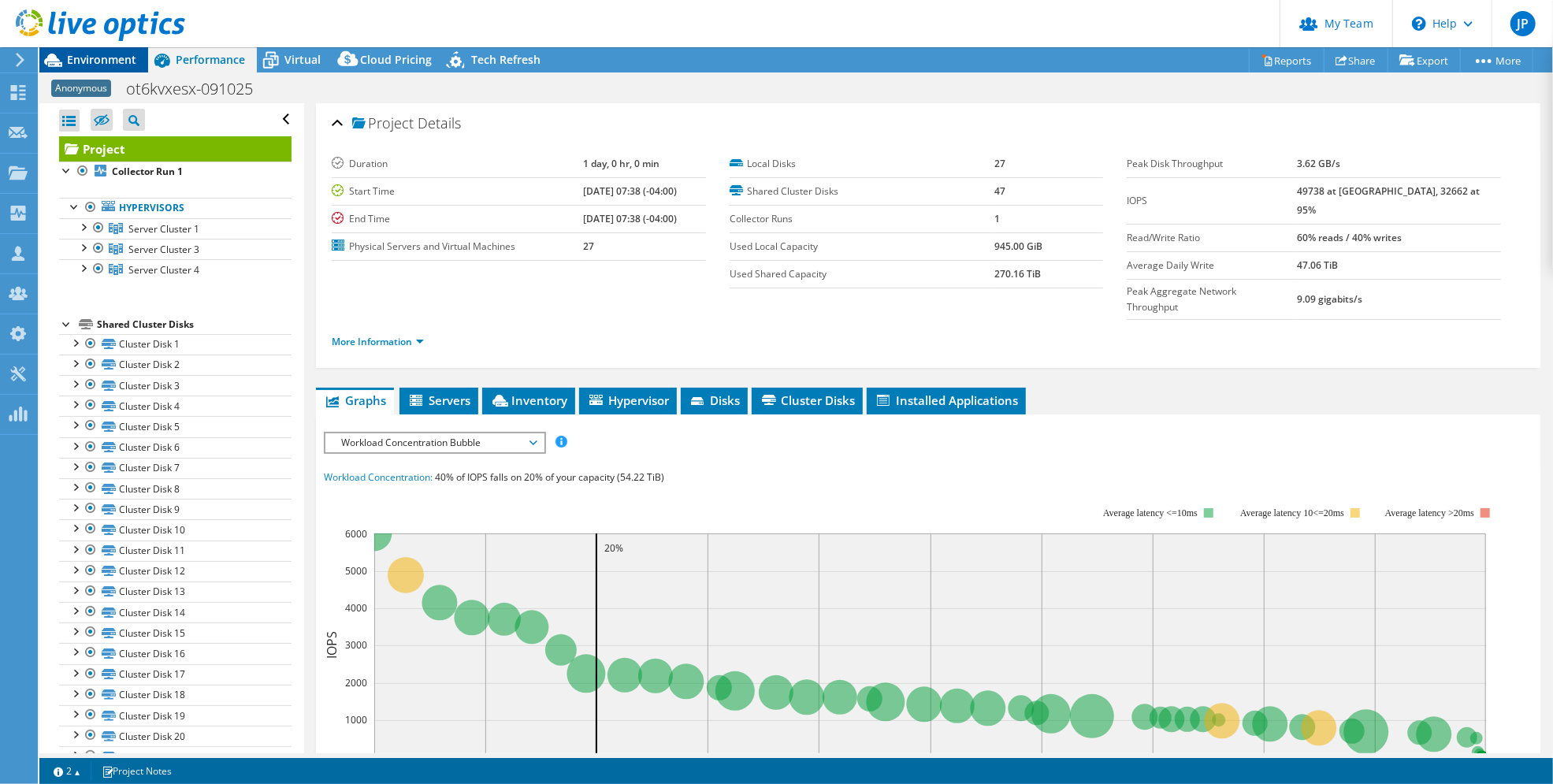
click at [100, 60] on span "Environment" at bounding box center [101, 59] width 69 height 15
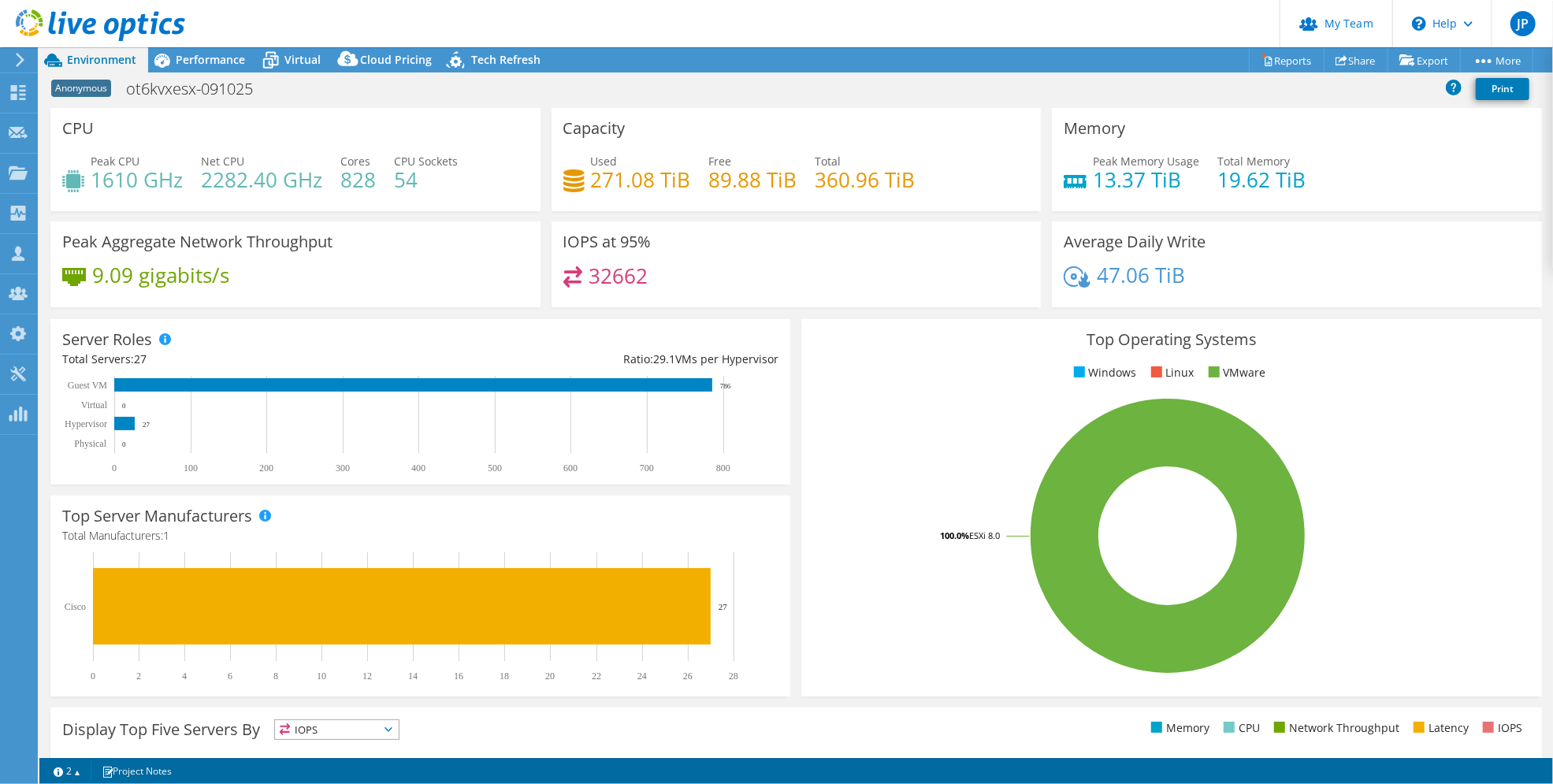
click at [15, 54] on icon at bounding box center [20, 60] width 12 height 14
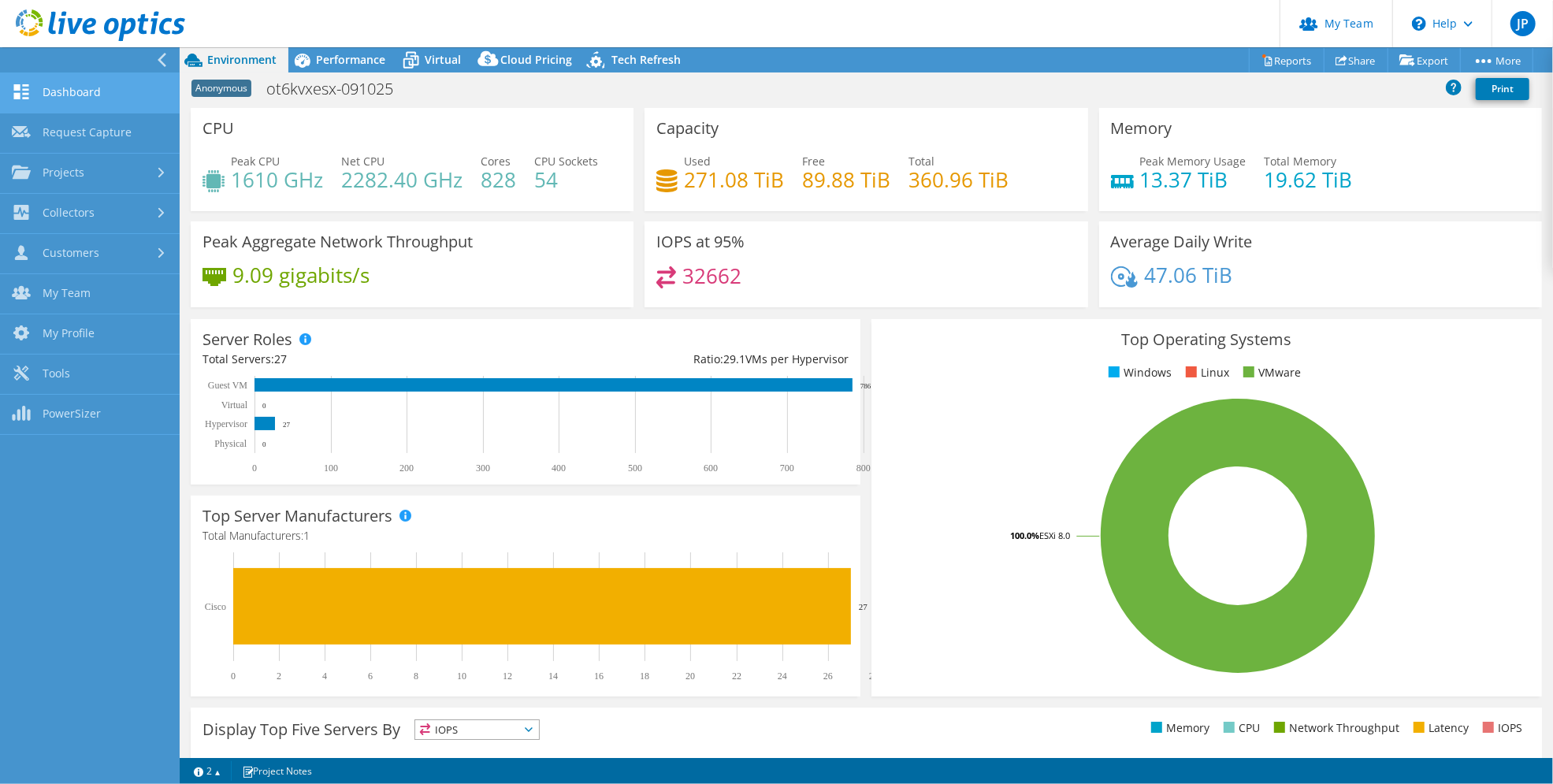
click at [72, 91] on link "Dashboard" at bounding box center [90, 93] width 180 height 41
